Goal: Browse casually: Explore the website without a specific task or goal

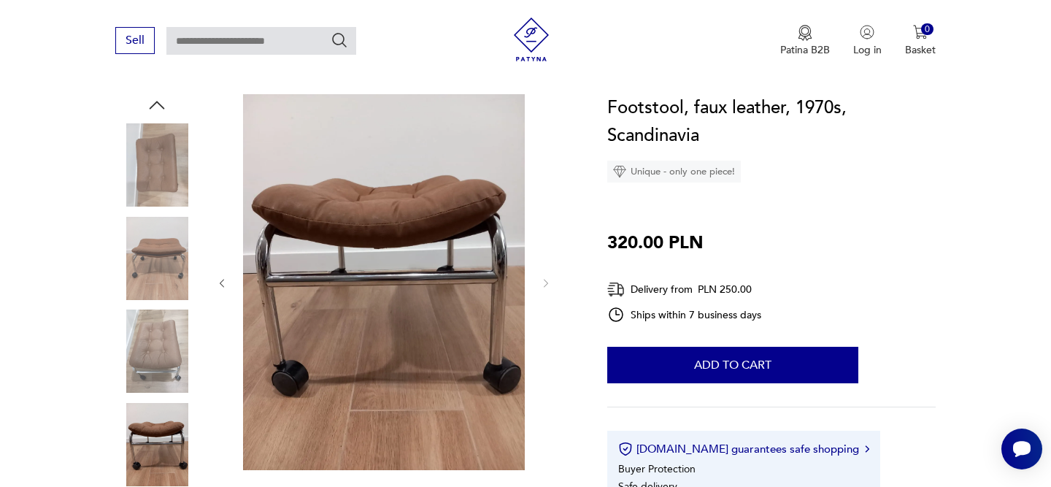
scroll to position [149, 0]
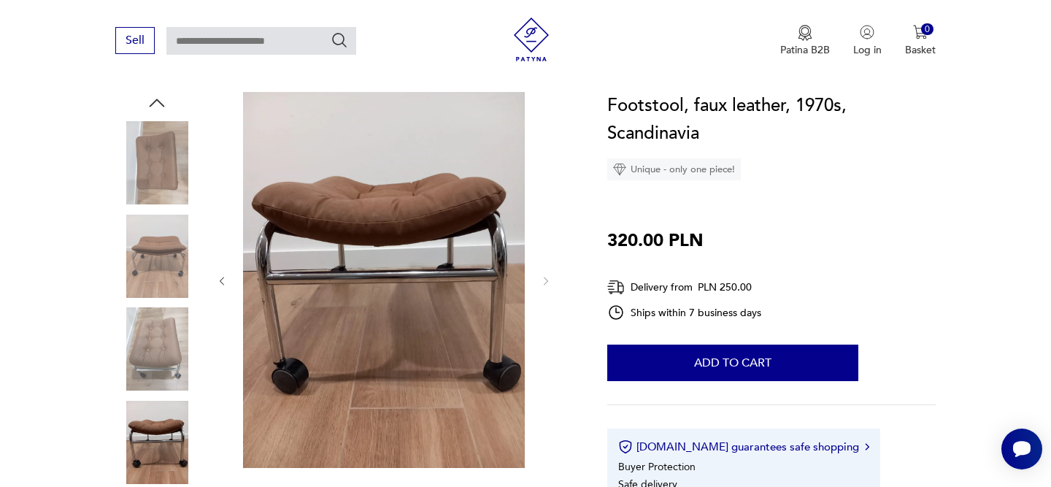
click at [160, 265] on img at bounding box center [156, 256] width 83 height 83
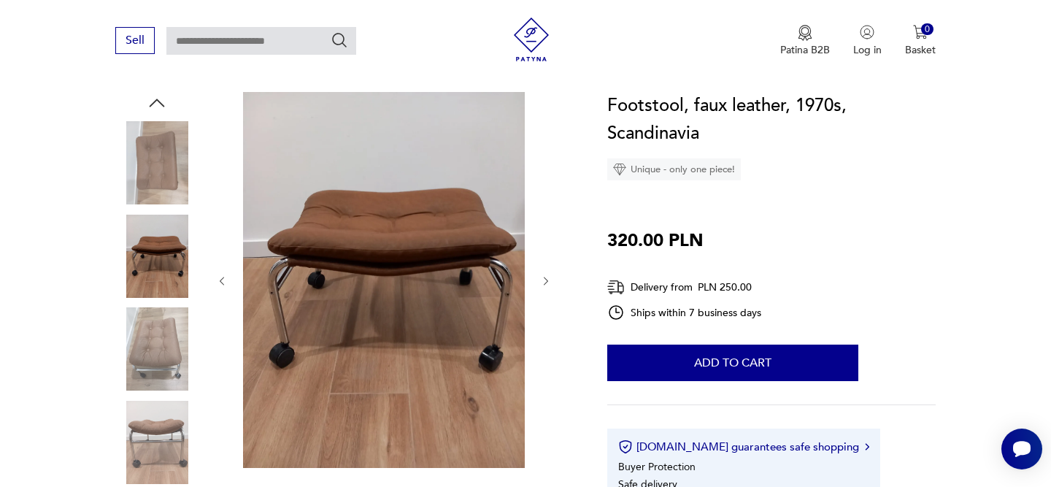
click at [153, 335] on img at bounding box center [156, 348] width 83 height 83
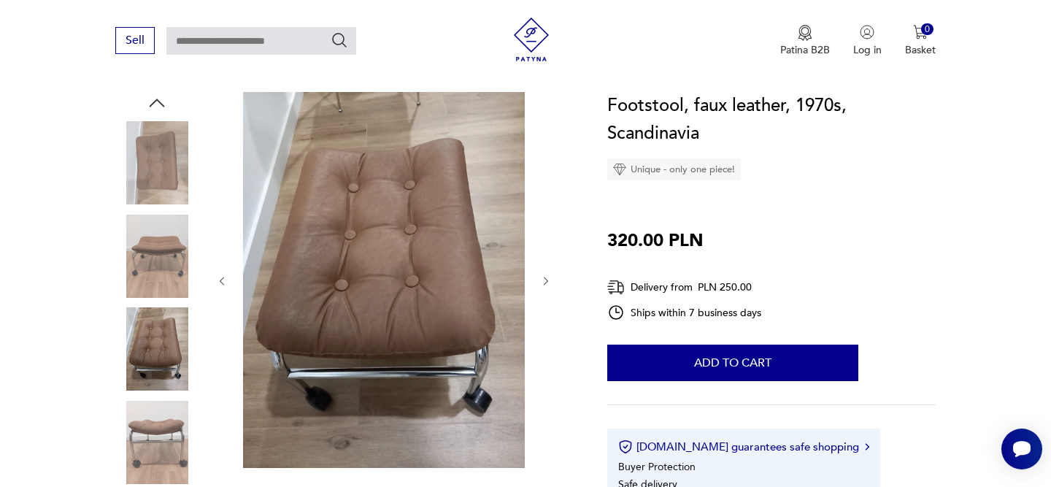
click at [163, 434] on img at bounding box center [156, 442] width 83 height 83
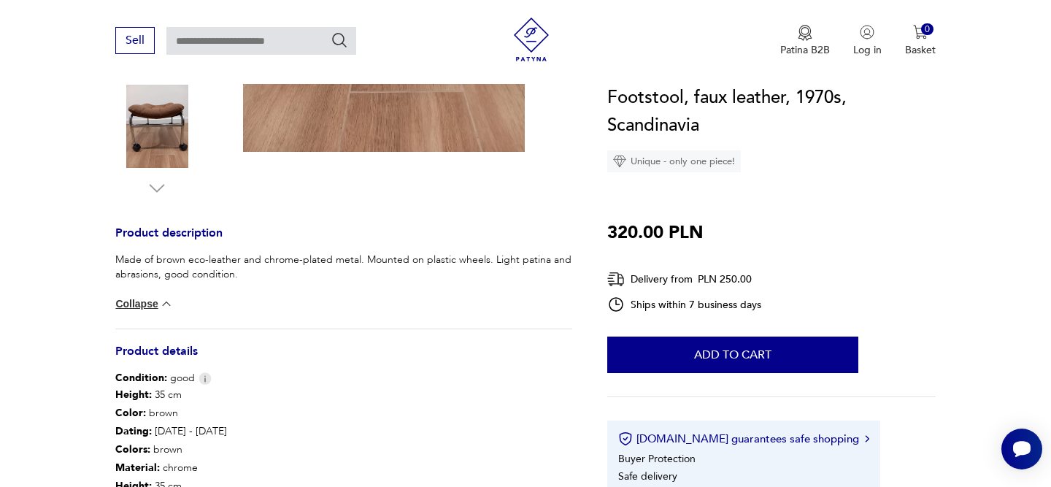
scroll to position [466, 0]
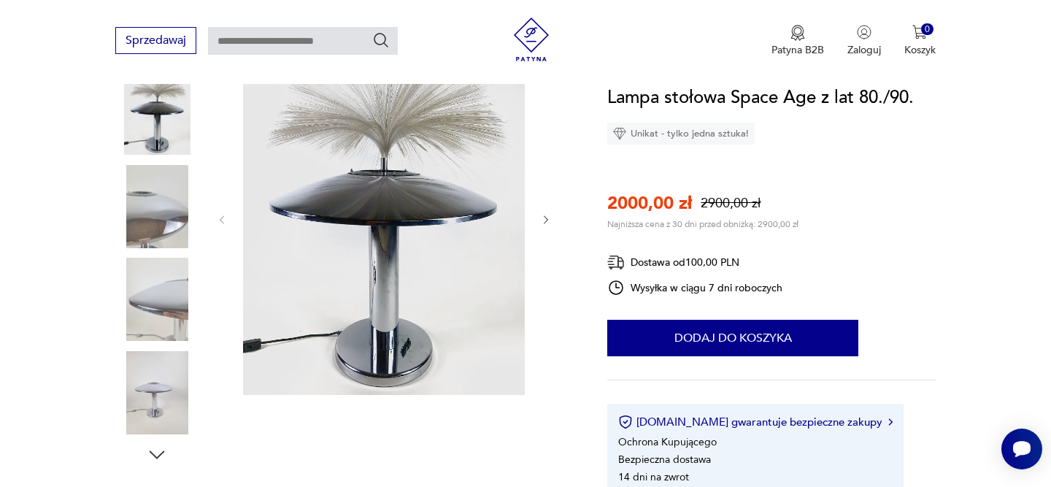
scroll to position [203, 0]
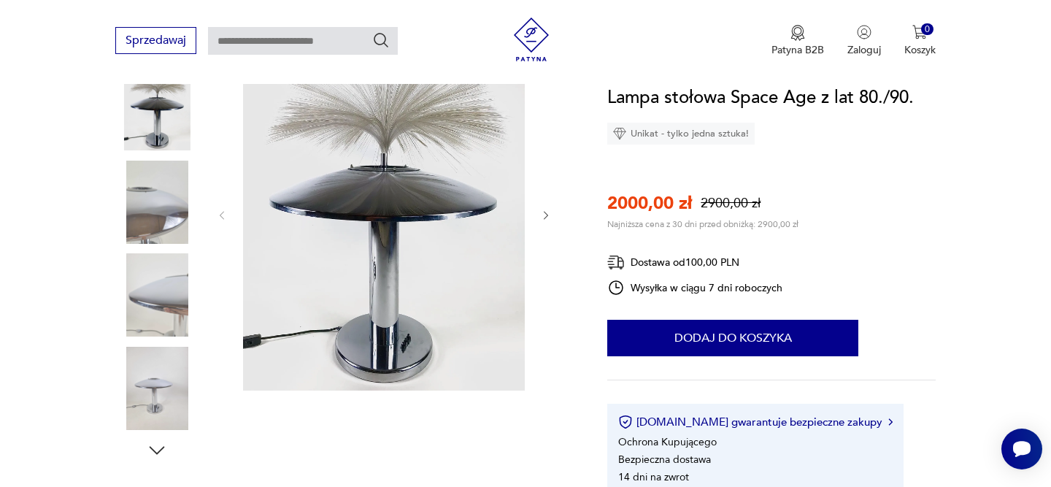
click at [155, 450] on icon "button" at bounding box center [157, 450] width 22 height 22
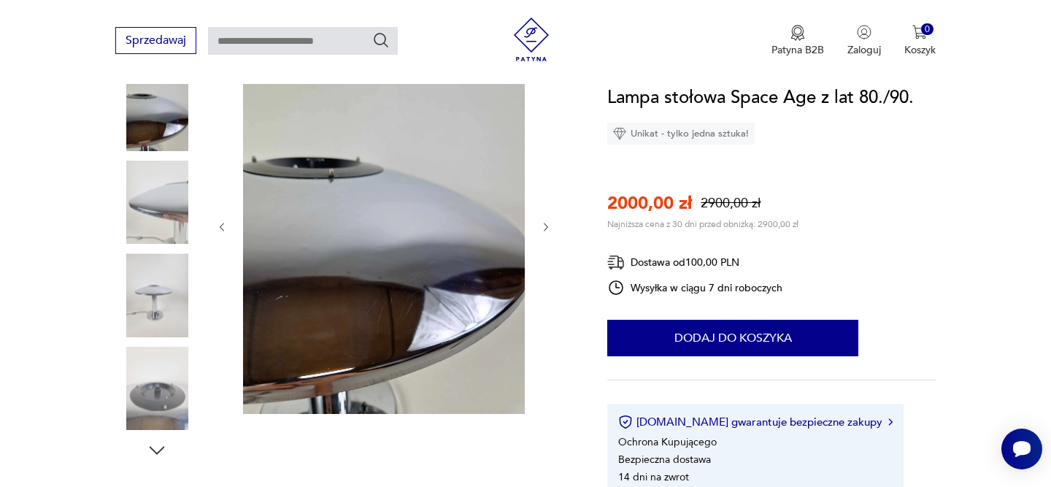
click at [155, 450] on icon "button" at bounding box center [157, 450] width 22 height 22
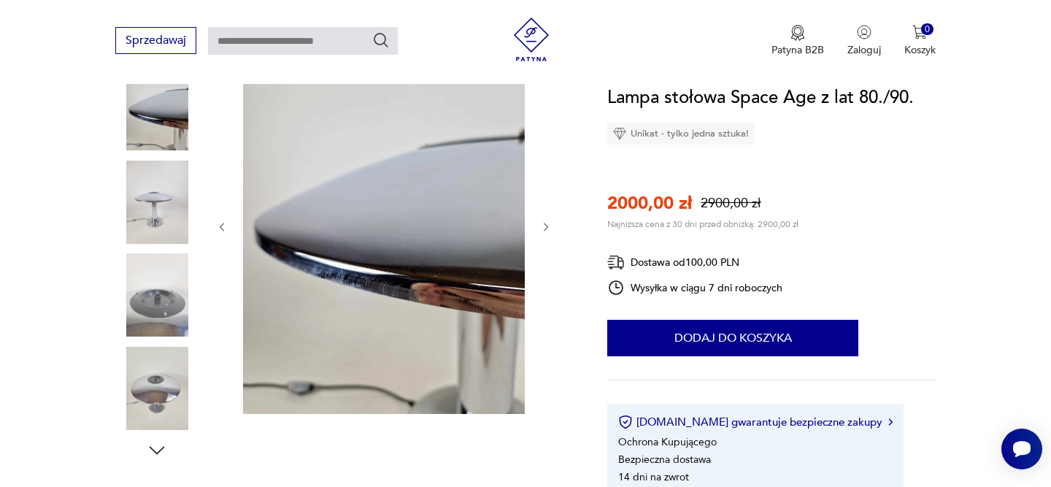
click at [155, 450] on icon "button" at bounding box center [157, 450] width 22 height 22
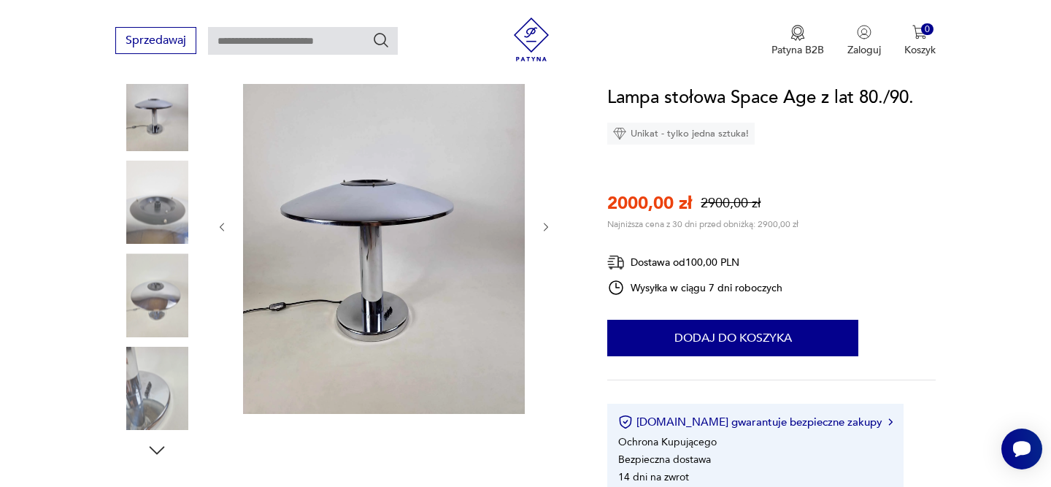
click at [155, 450] on icon "button" at bounding box center [157, 450] width 22 height 22
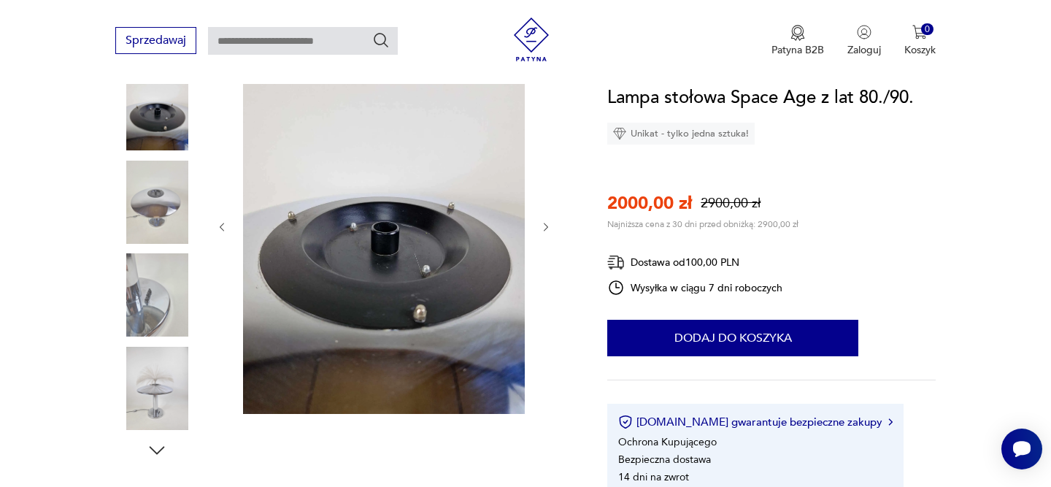
click at [155, 450] on icon "button" at bounding box center [157, 450] width 22 height 22
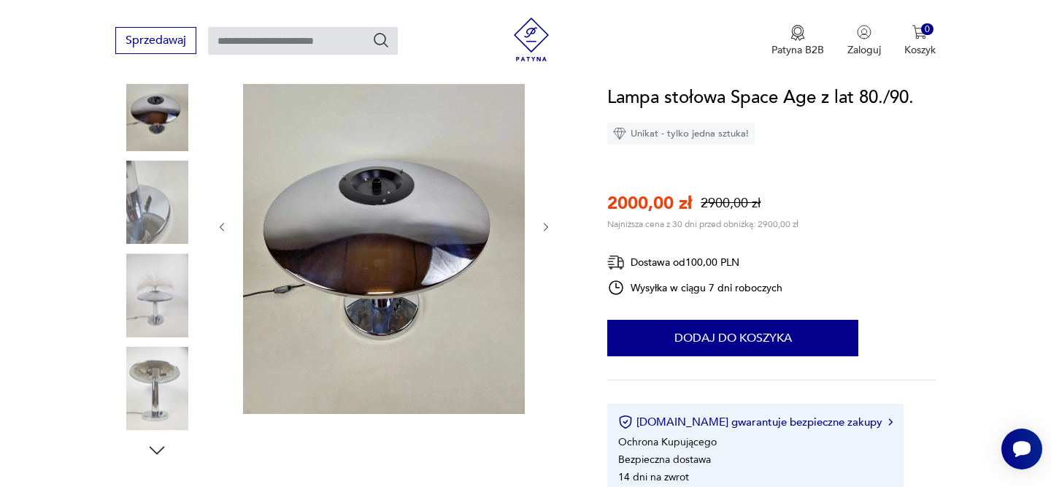
click at [150, 284] on img at bounding box center [156, 294] width 83 height 83
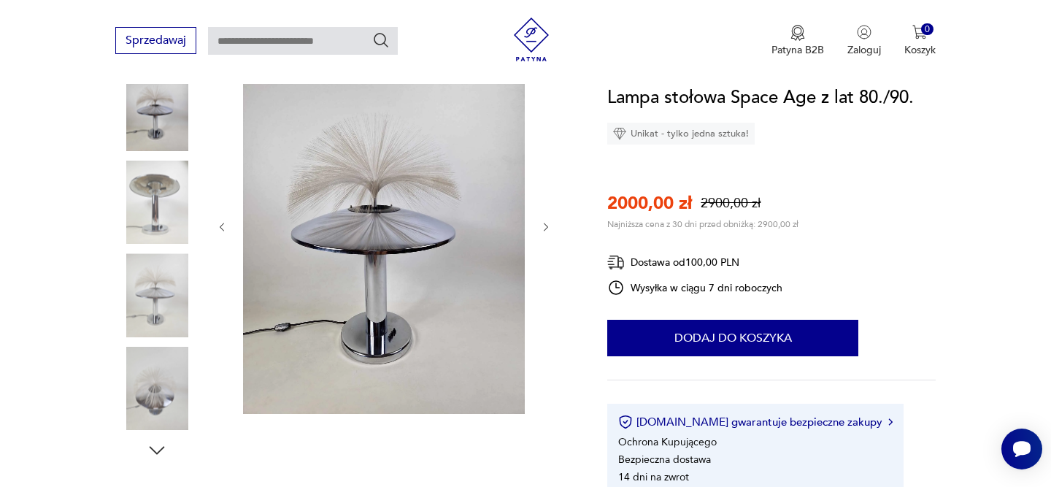
click at [157, 450] on icon "button" at bounding box center [157, 450] width 22 height 22
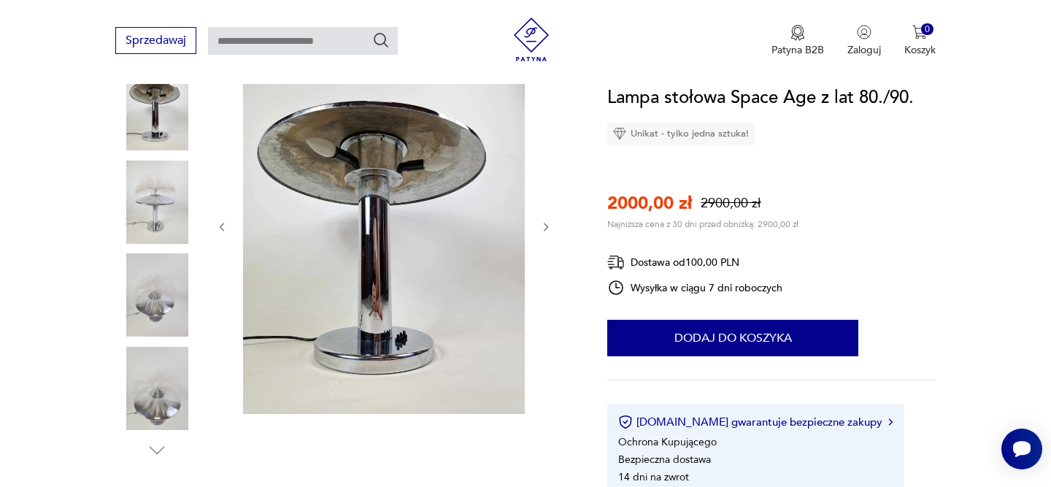
click at [153, 396] on img at bounding box center [156, 388] width 83 height 83
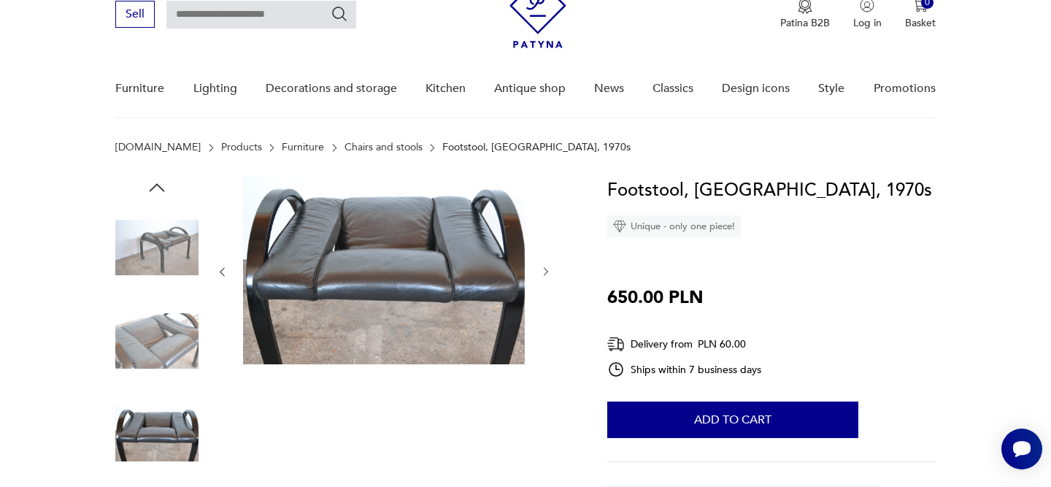
click at [149, 261] on img at bounding box center [156, 247] width 83 height 83
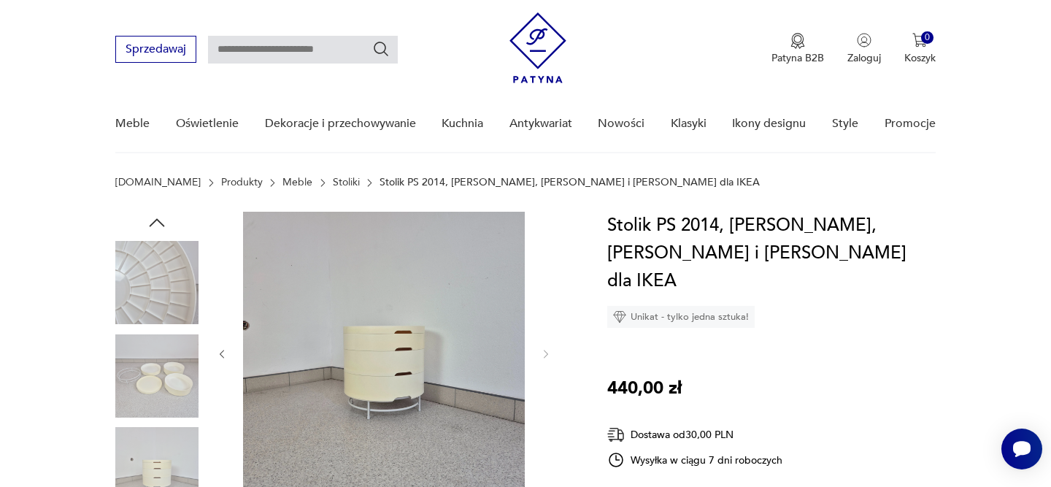
scroll to position [37, 0]
